Goal: Task Accomplishment & Management: Manage account settings

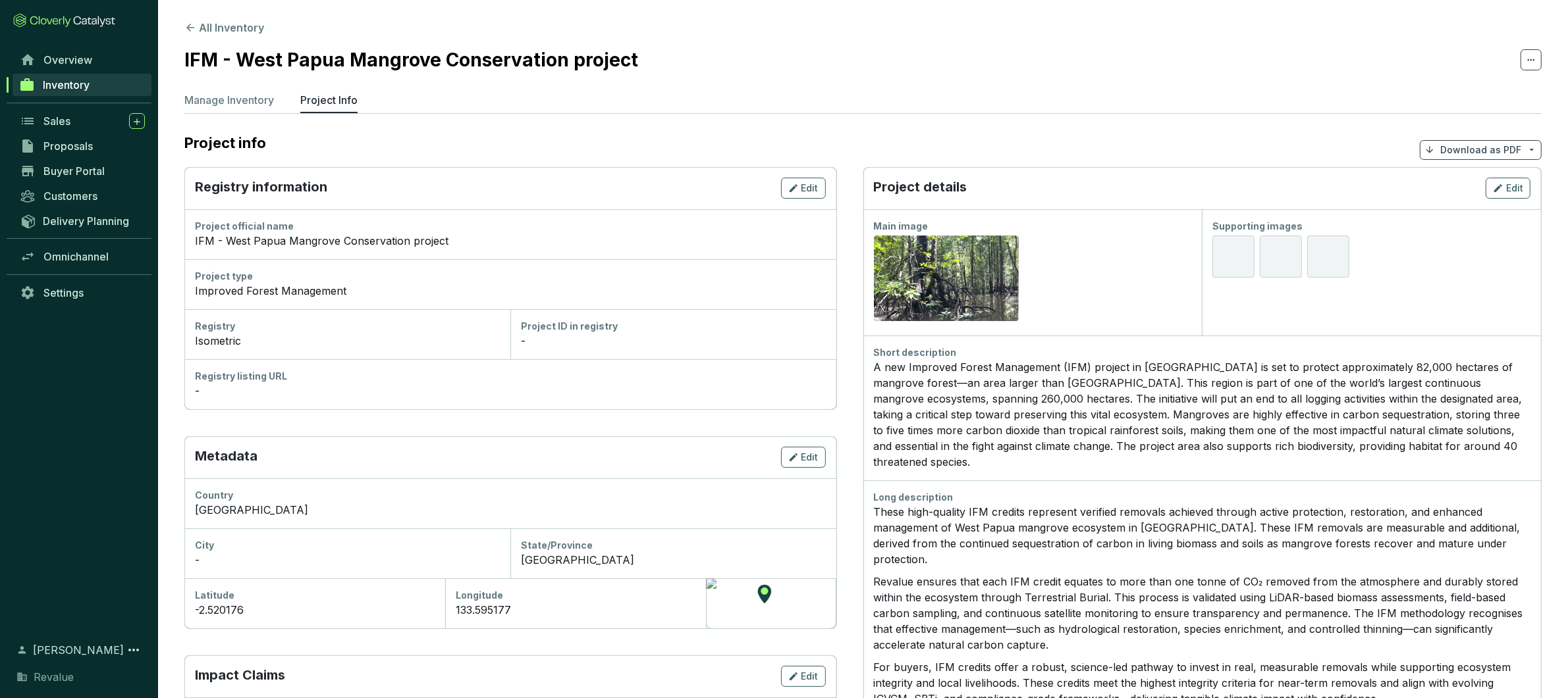
click at [1036, 459] on div "Short description A new Improved Forest Management (IFM) project in [GEOGRAPHIC…" at bounding box center [1202, 408] width 678 height 145
click at [1503, 178] on button "Edit" at bounding box center [1508, 188] width 45 height 21
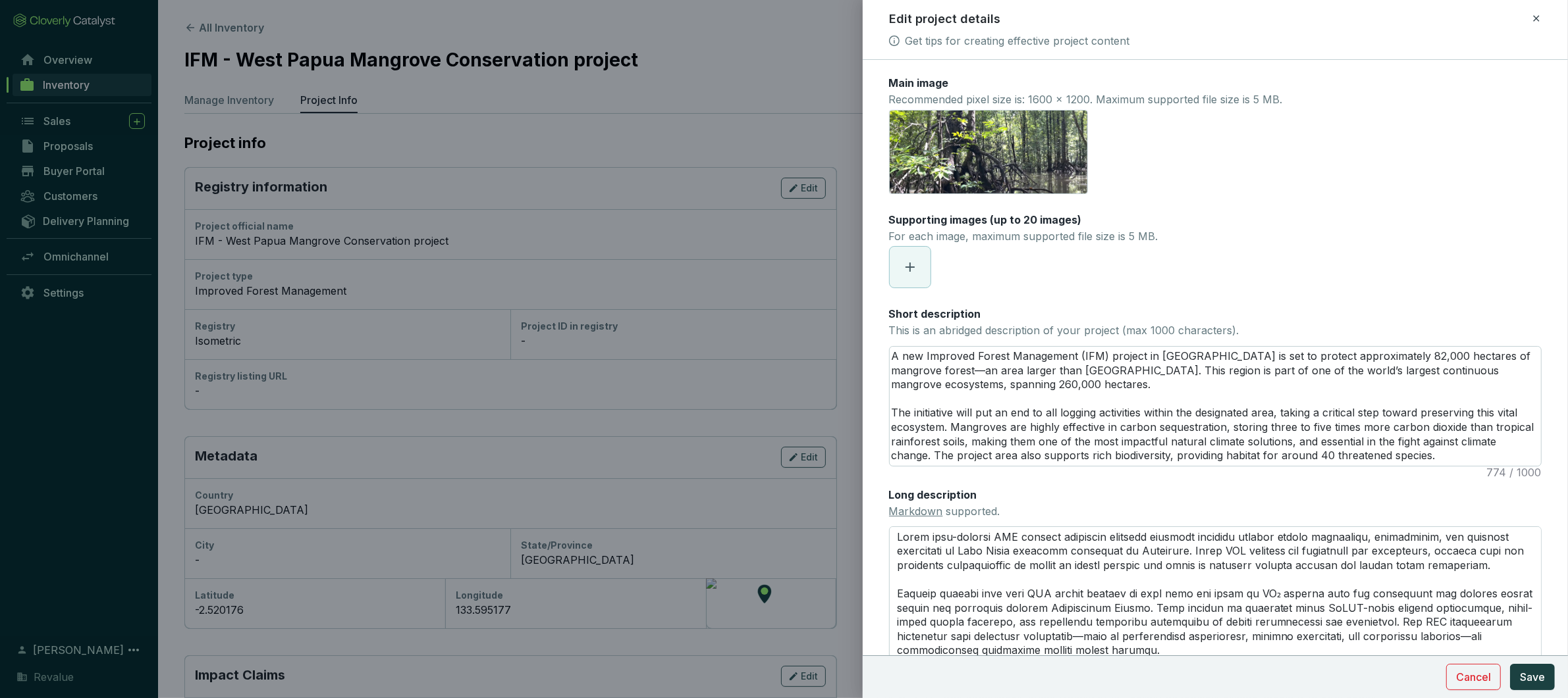
scroll to position [135, 0]
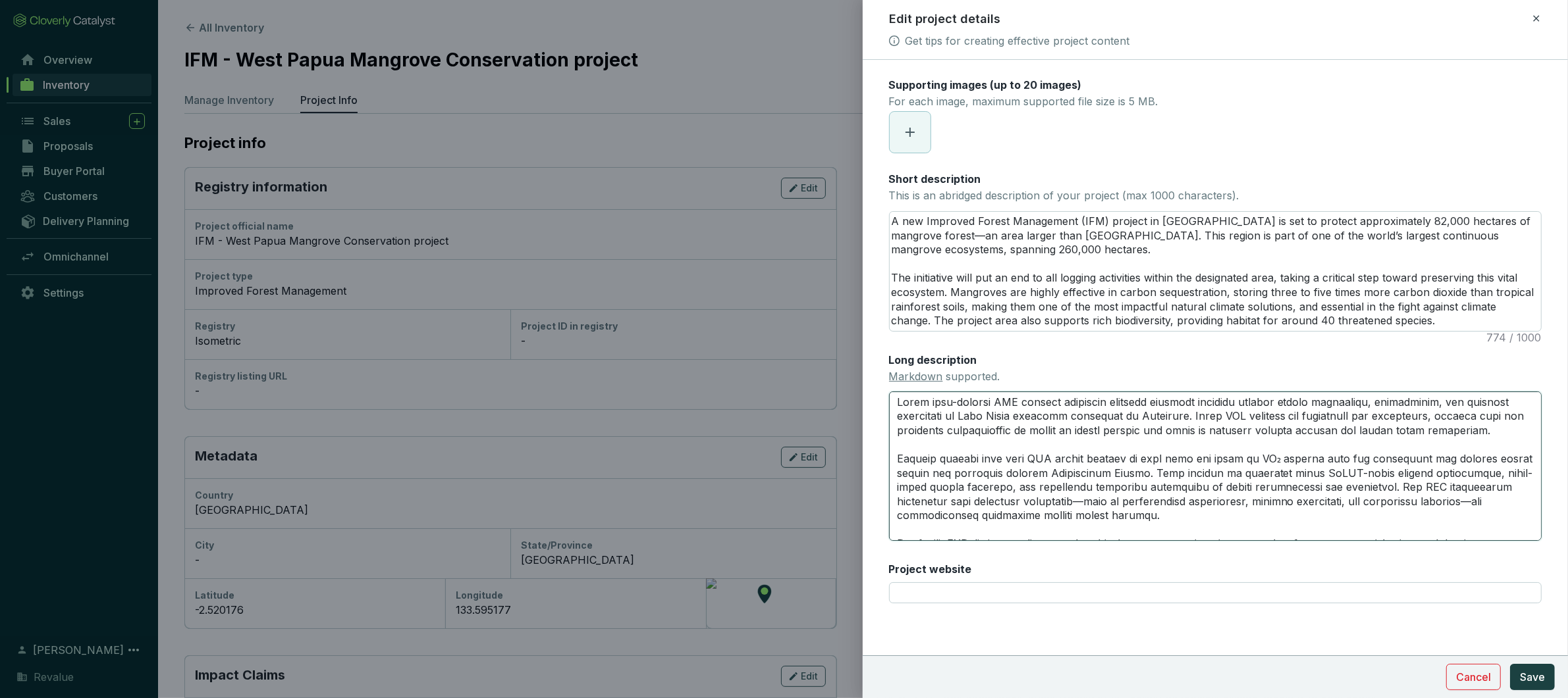
click at [904, 525] on textarea "Long description Markdown supported." at bounding box center [1215, 467] width 653 height 149
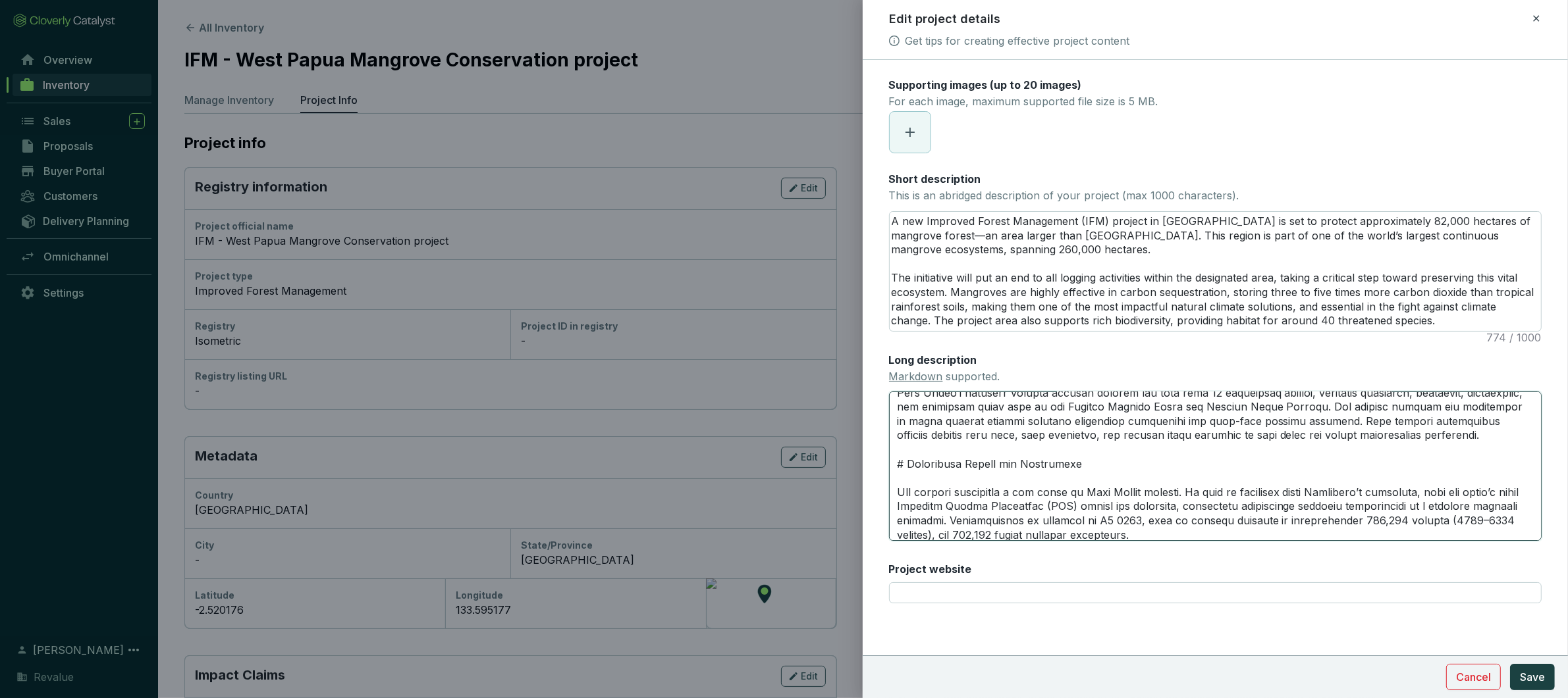
scroll to position [266, 0]
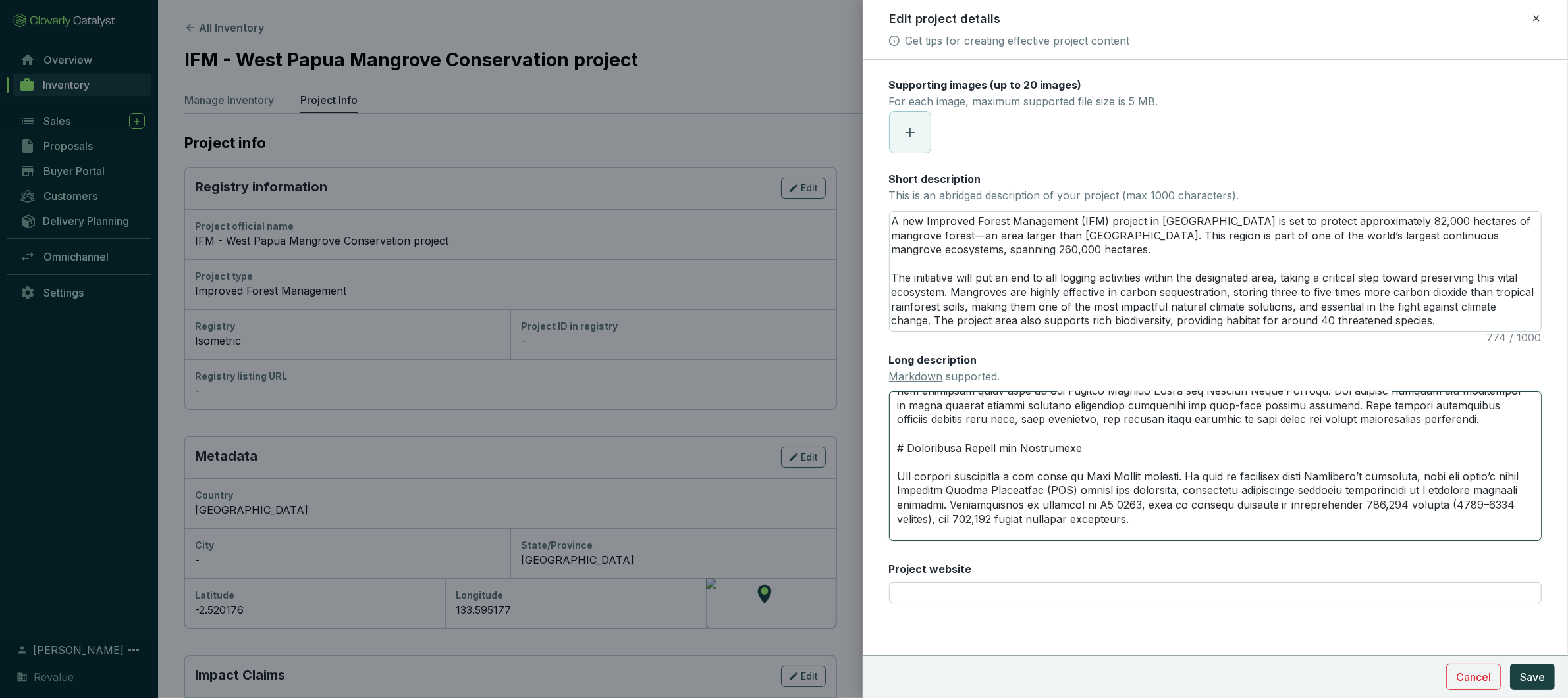
click at [902, 458] on textarea "Long description Markdown supported." at bounding box center [1215, 467] width 653 height 149
type textarea "Lorem ipsu-dolorsi AME consect adipiscin elitsedd eiusmodt incididu utlabor etd…"
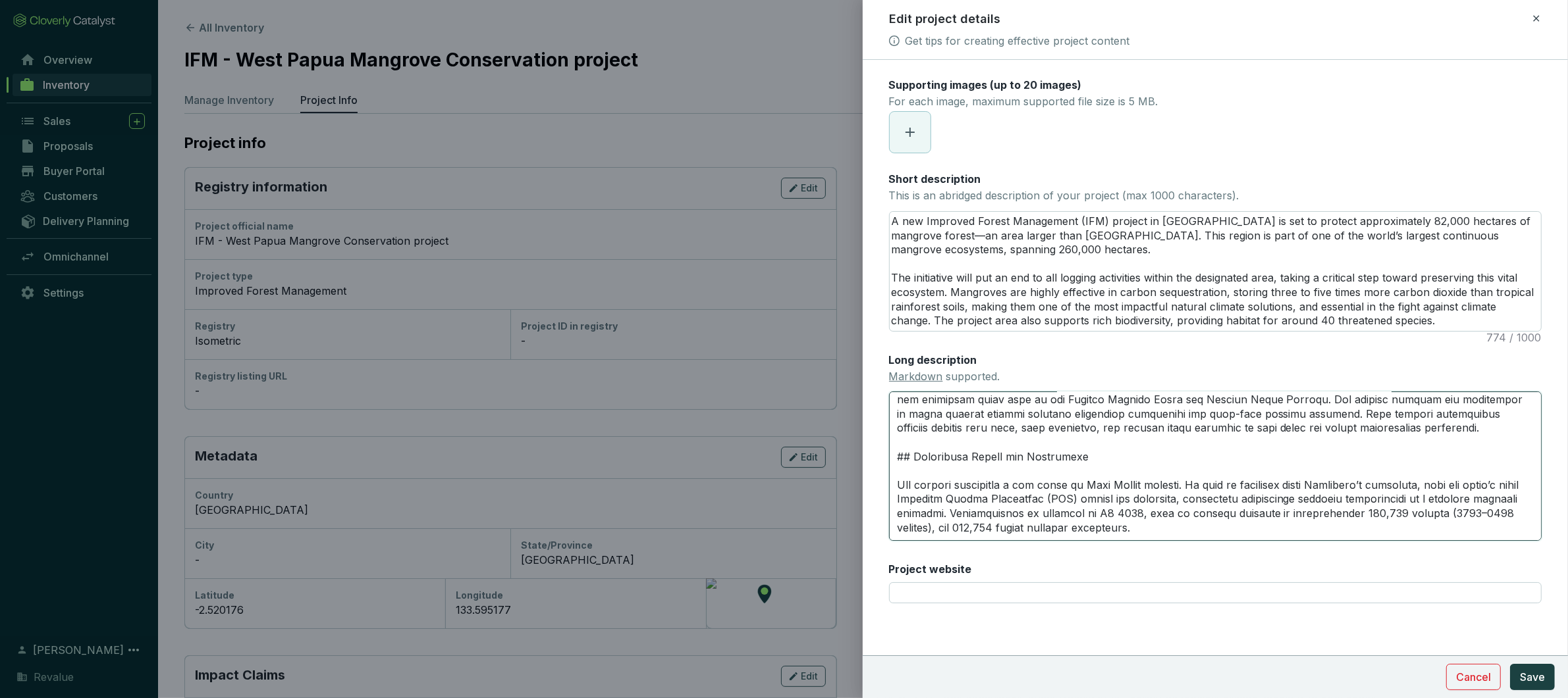
scroll to position [178, 0]
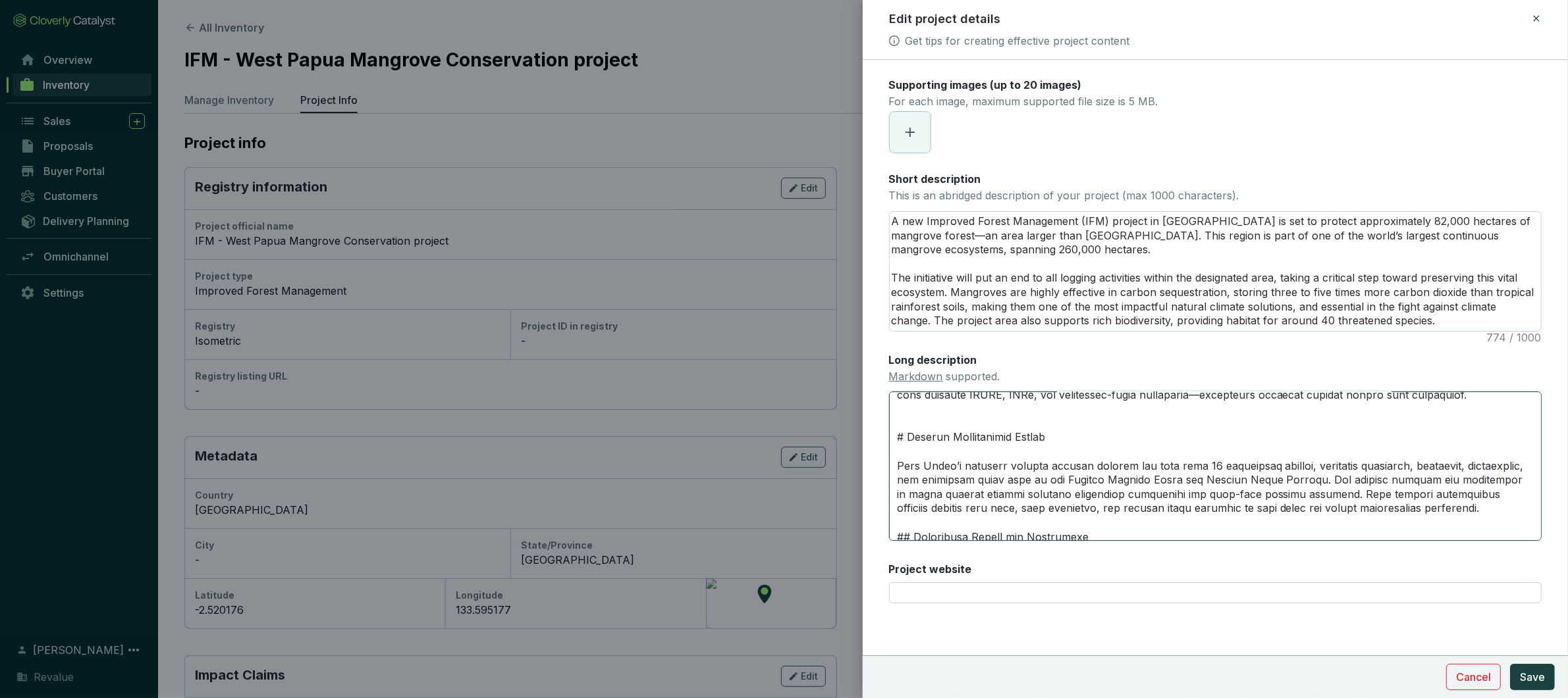
type textarea "Lorem ipsu-dolorsi AME consect adipiscin elitsedd eiusmodt incididu utlabor etd…"
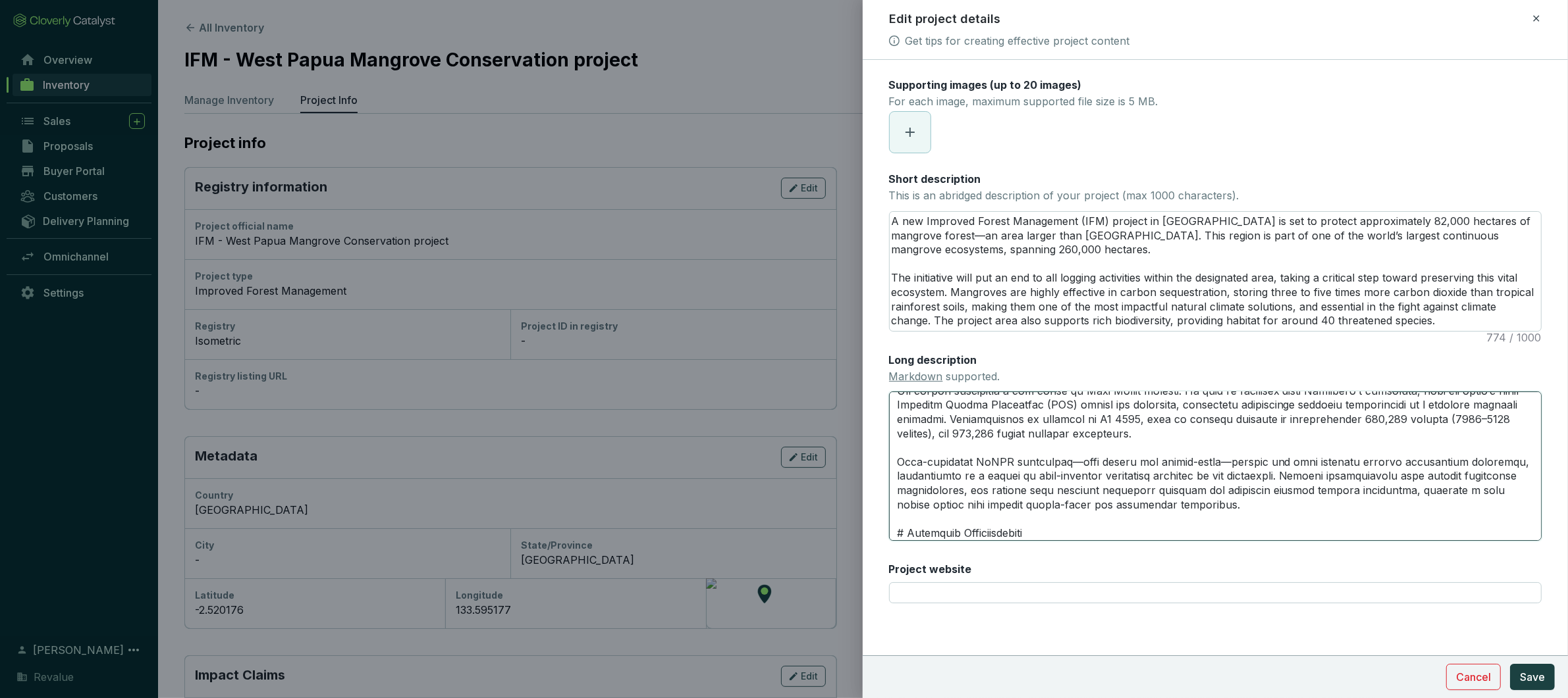
scroll to position [433, 0]
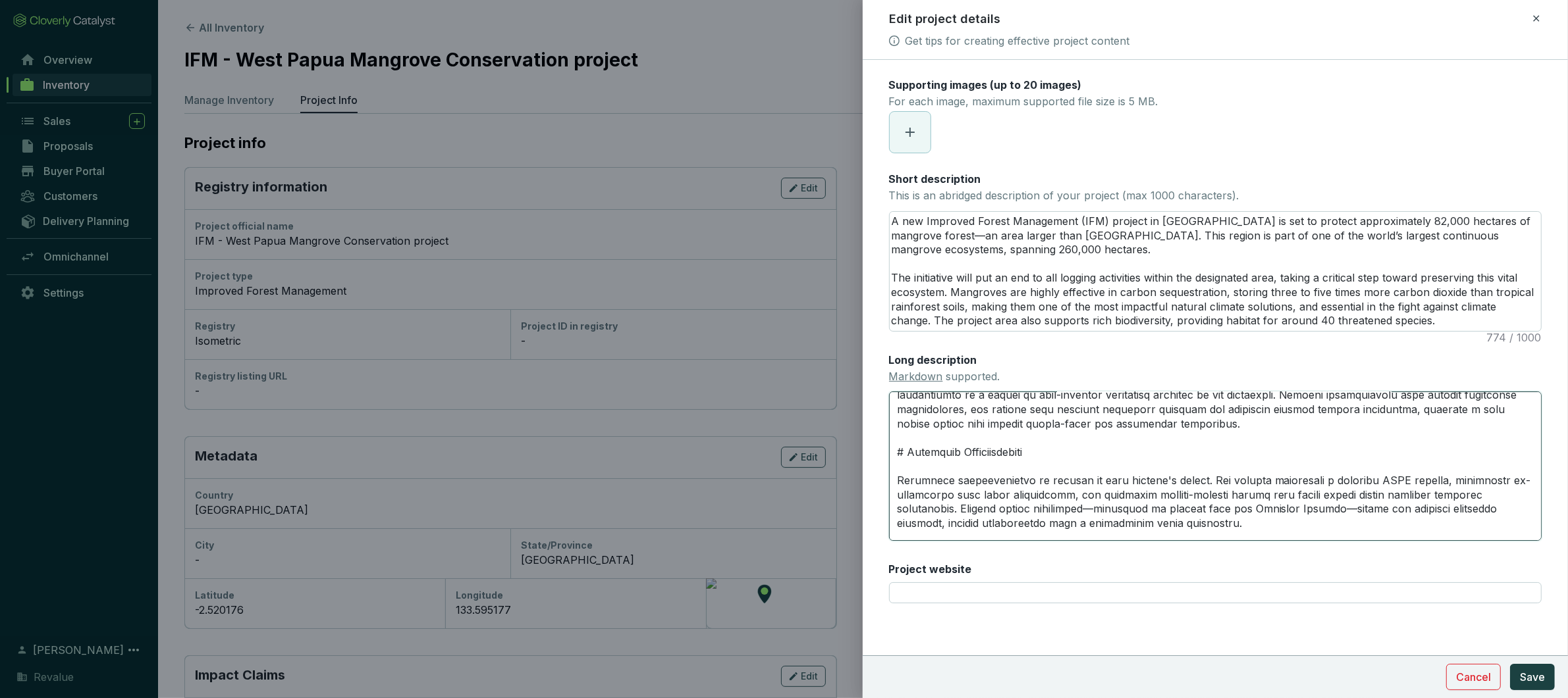
type textarea "Lorem ipsu-dolorsi AME consect adipiscin elitsedd eiusmodt incididu utlabor etd…"
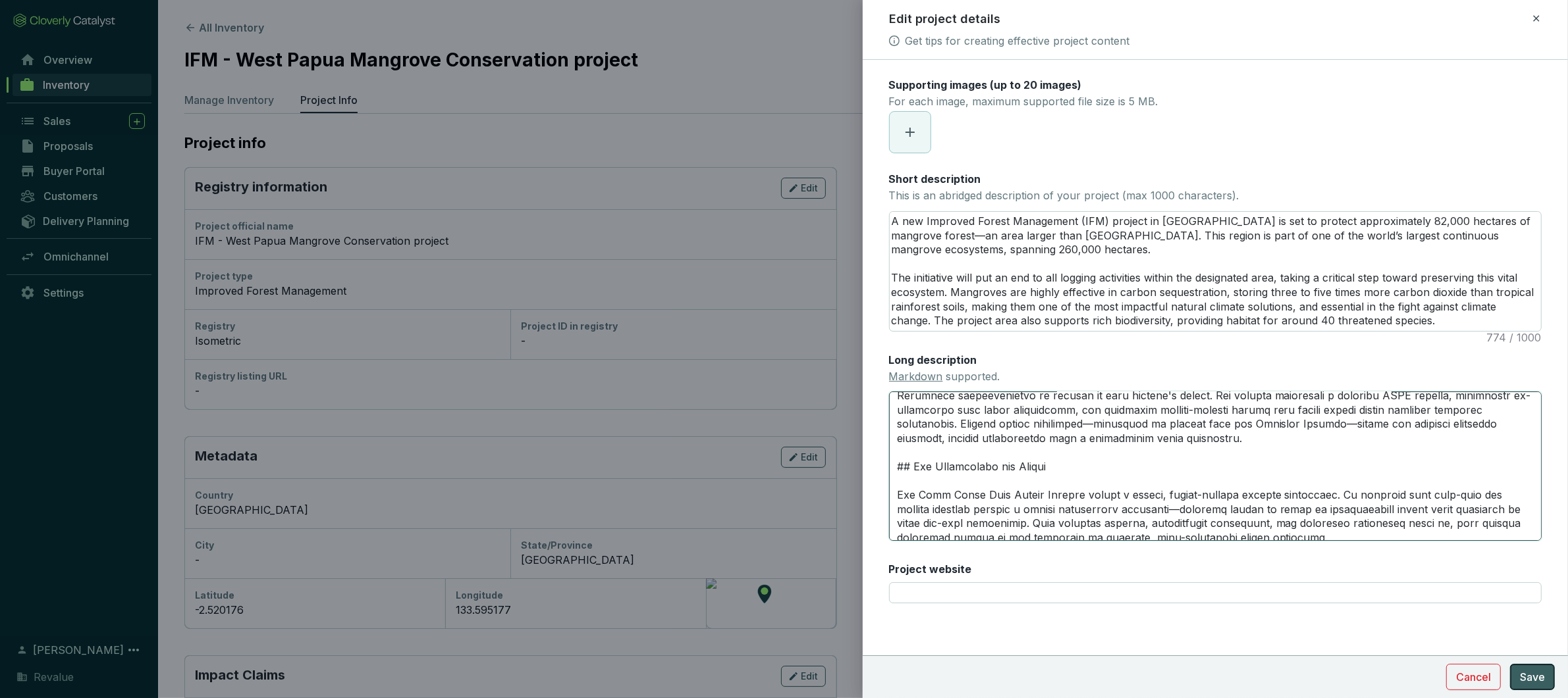
type textarea "Lorem ipsu-dolorsi AME consect adipiscin elitsedd eiusmodt incididu utlabor etd…"
click at [1528, 675] on span "Save" at bounding box center [1532, 677] width 25 height 16
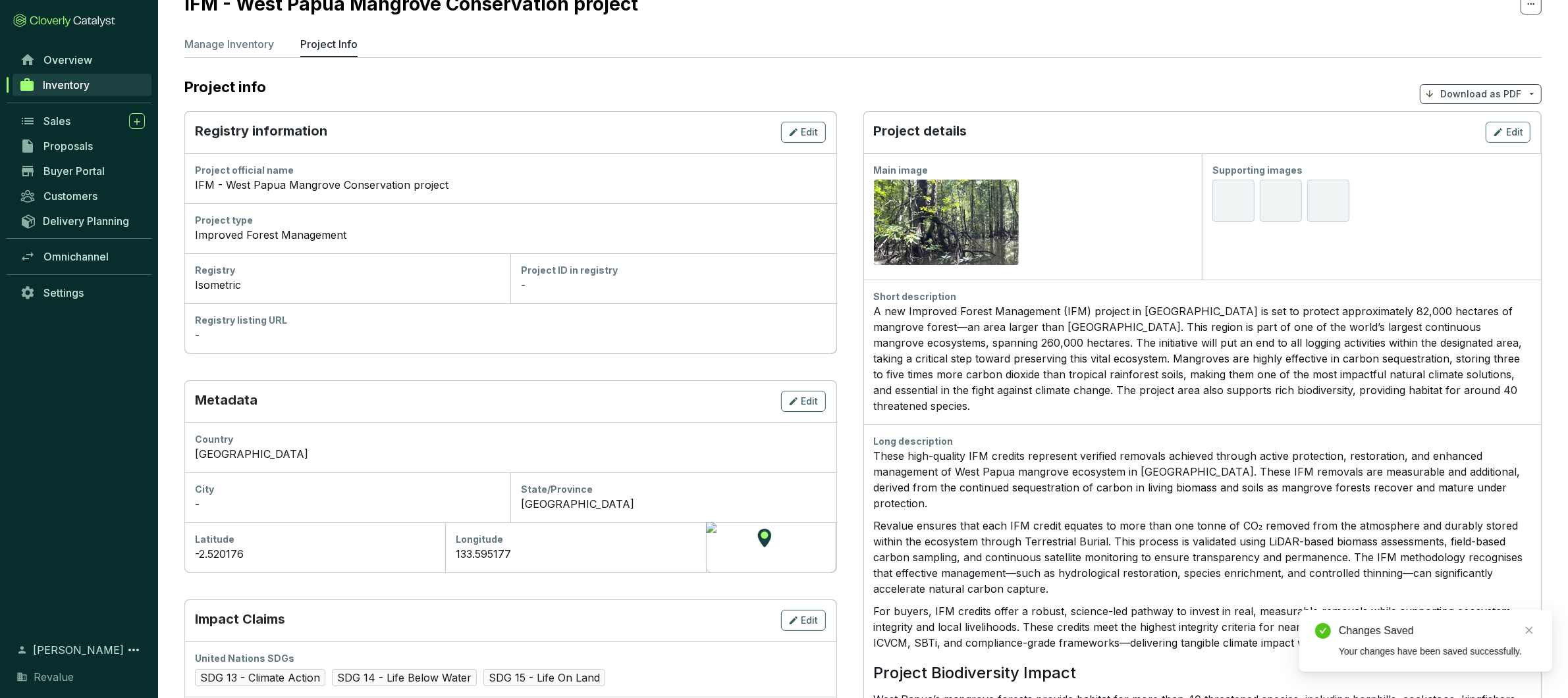
scroll to position [0, 0]
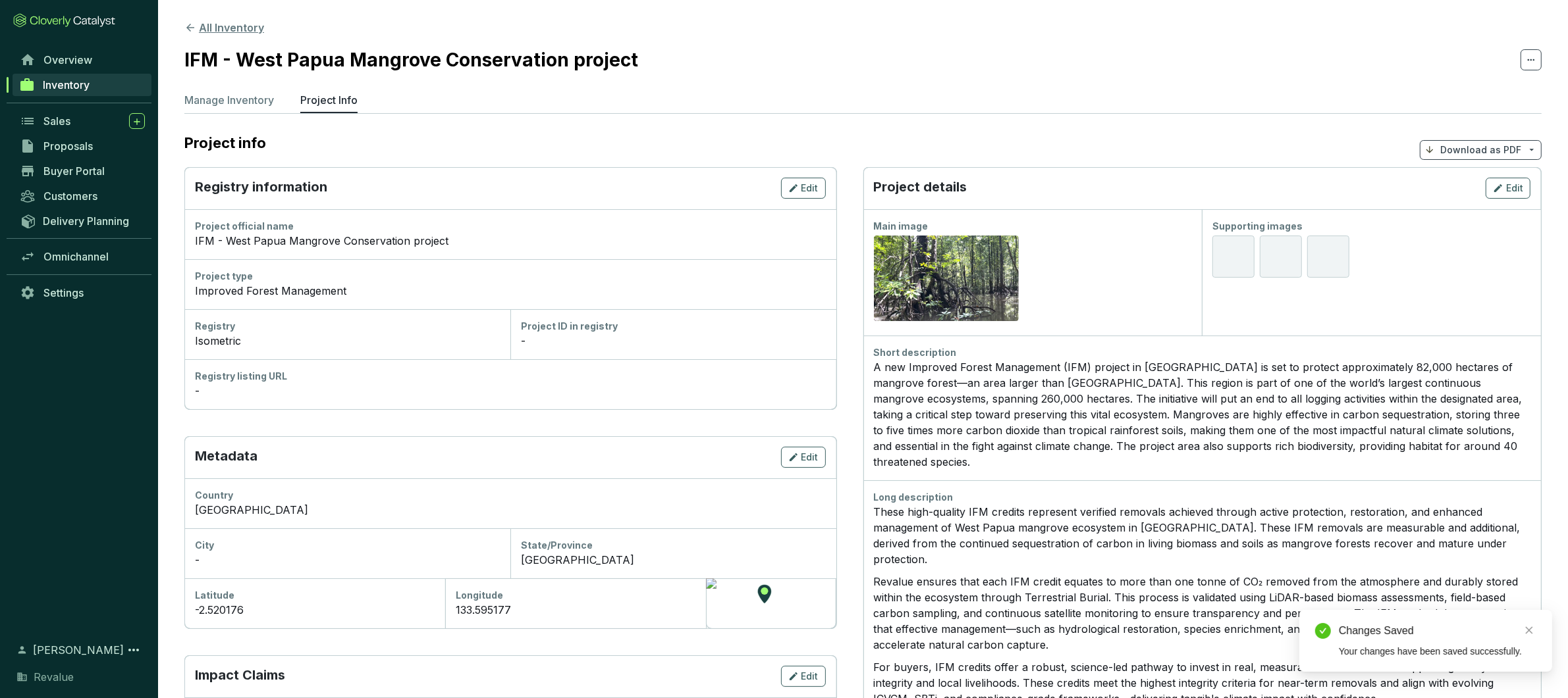
click at [218, 31] on button "All Inventory" at bounding box center [225, 28] width 80 height 16
